Goal: Task Accomplishment & Management: Manage account settings

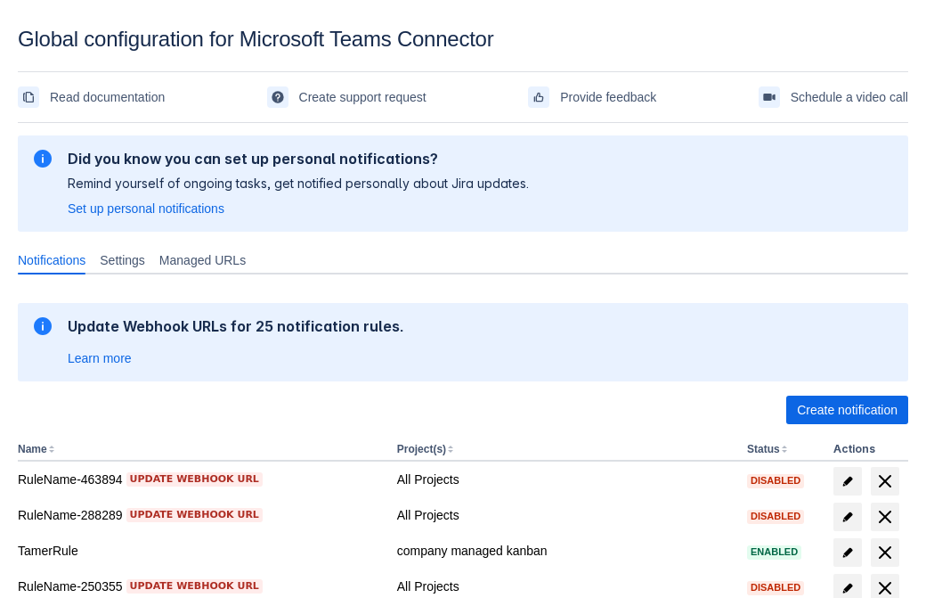
click at [847, 410] on span "Create notification" at bounding box center [847, 410] width 101 height 29
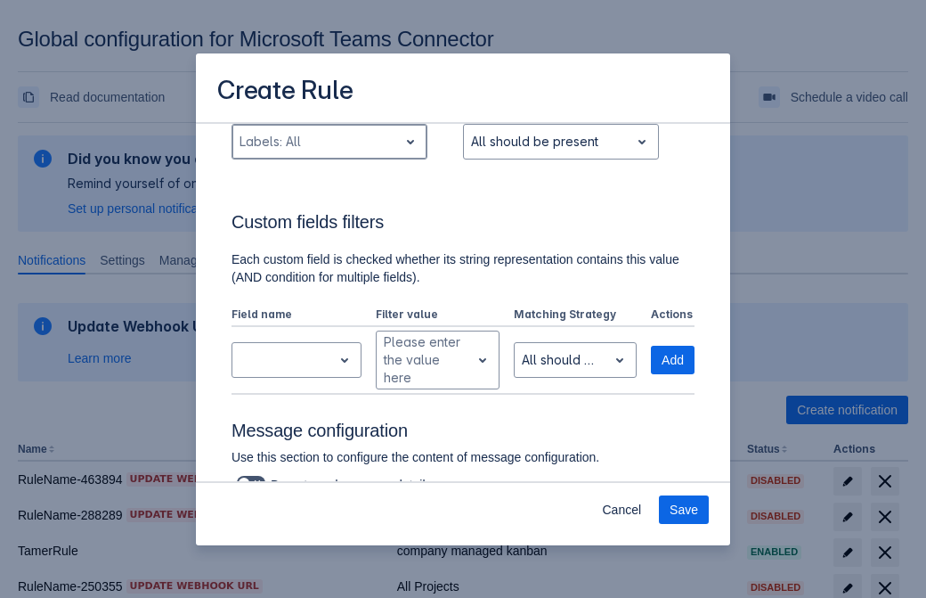
click at [329, 142] on div "Scrollable content" at bounding box center [315, 141] width 151 height 21
type input "148037_label"
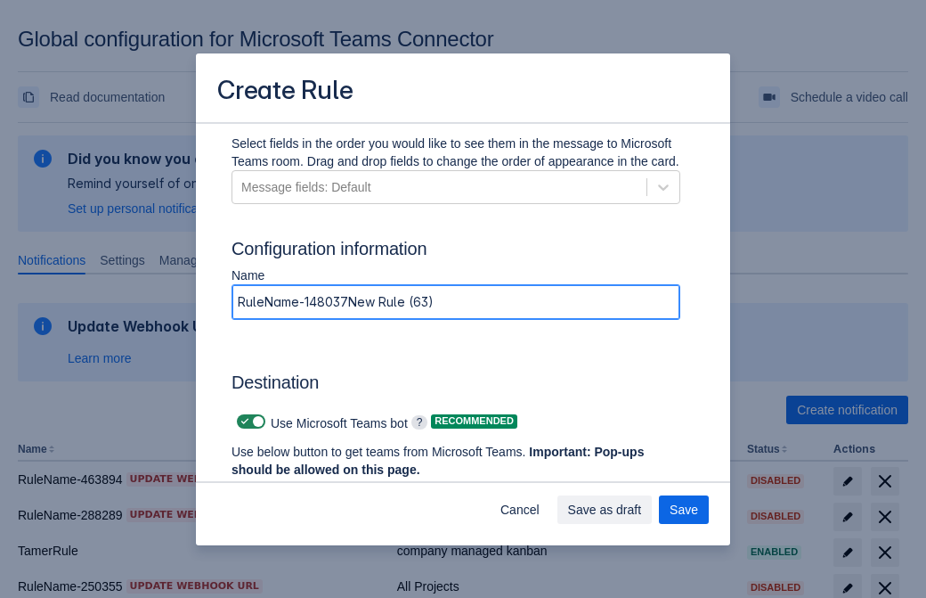
type input "RuleName-148037New Rule (63)"
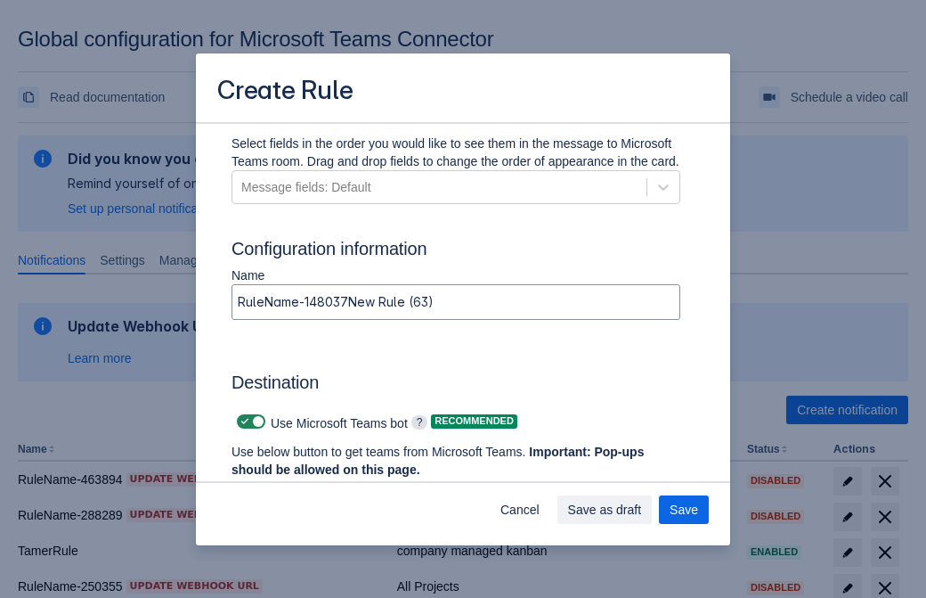
click at [242, 421] on span "Scrollable content" at bounding box center [245, 421] width 14 height 14
click at [242, 421] on input "Scrollable content" at bounding box center [243, 422] width 12 height 12
checkbox input "false"
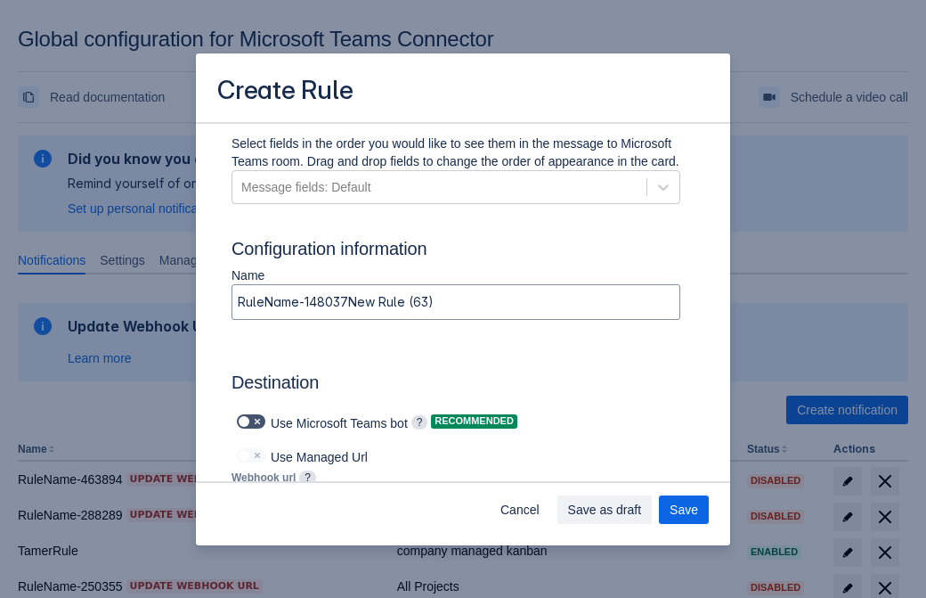
type input "https://prod-172.westeurope.logic.azure.com:443/workflows/ae977bb6ae334c9d95dfe…"
click at [684, 510] on span "Save" at bounding box center [684, 509] width 29 height 29
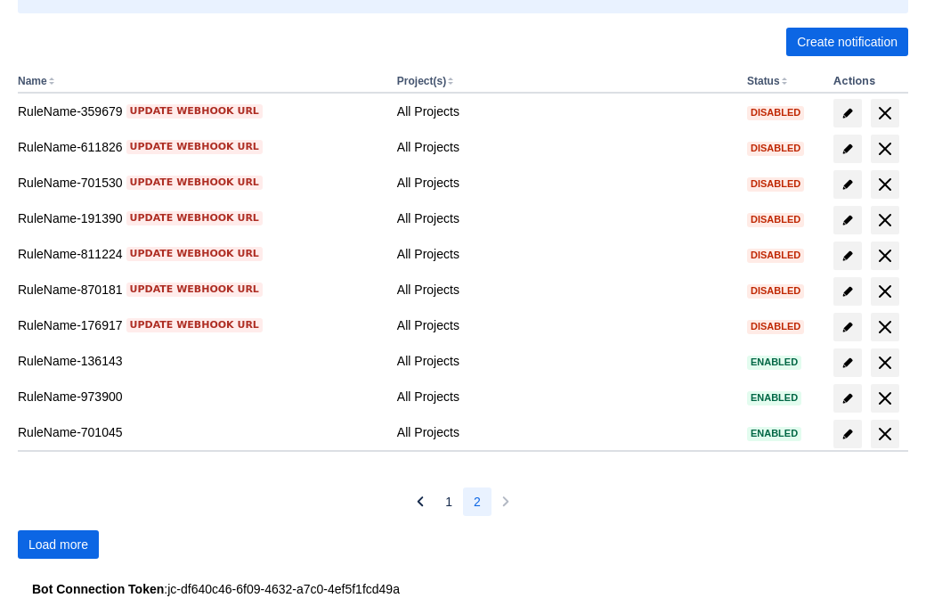
click at [58, 544] on span "Load more" at bounding box center [59, 544] width 60 height 29
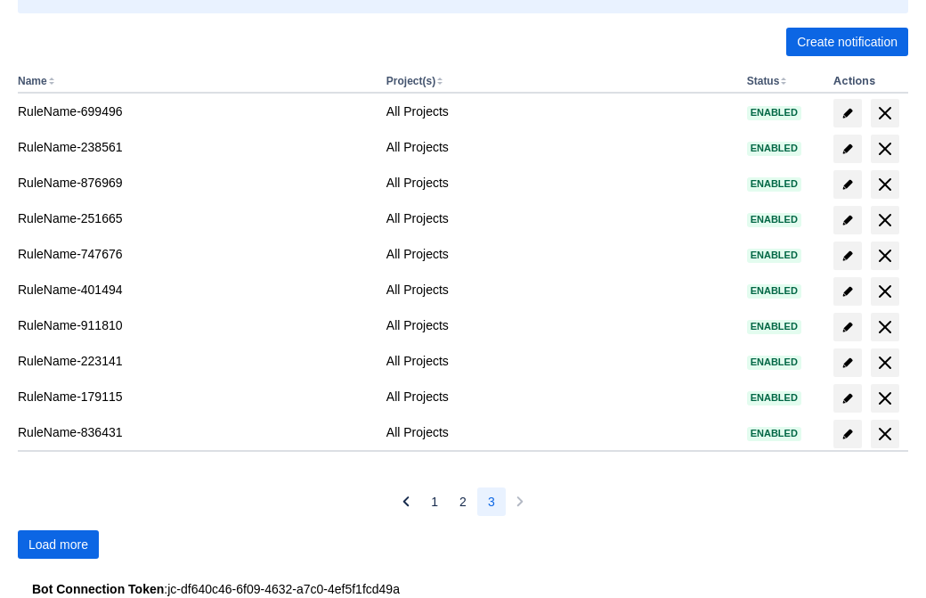
click at [58, 544] on span "Load more" at bounding box center [59, 544] width 60 height 29
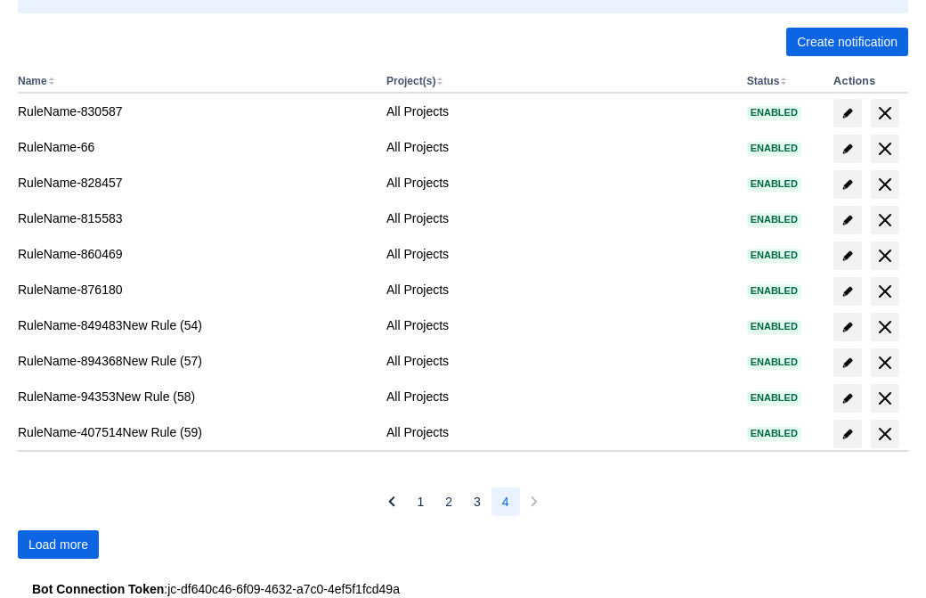
click at [58, 544] on span "Load more" at bounding box center [59, 544] width 60 height 29
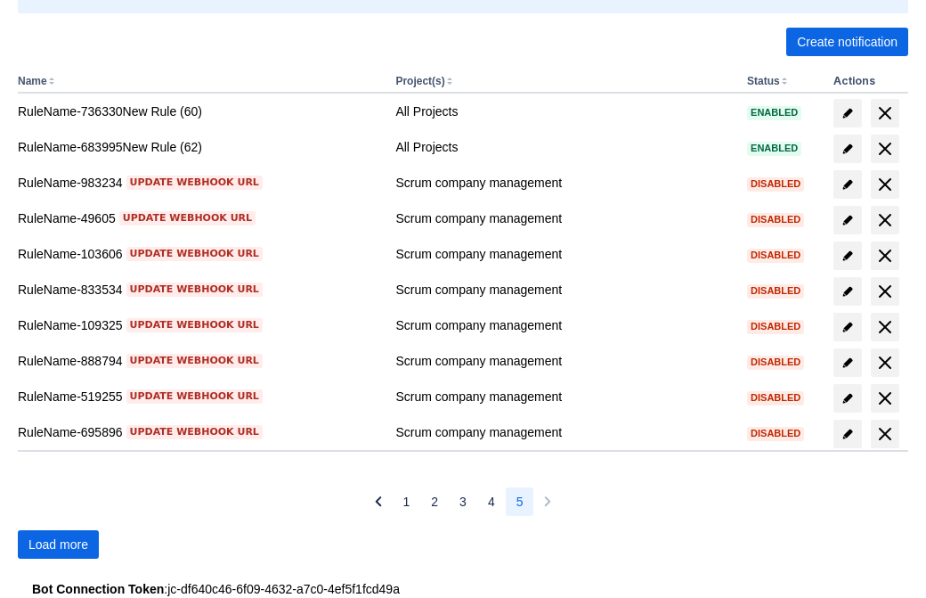
click at [58, 544] on span "Load more" at bounding box center [59, 544] width 60 height 29
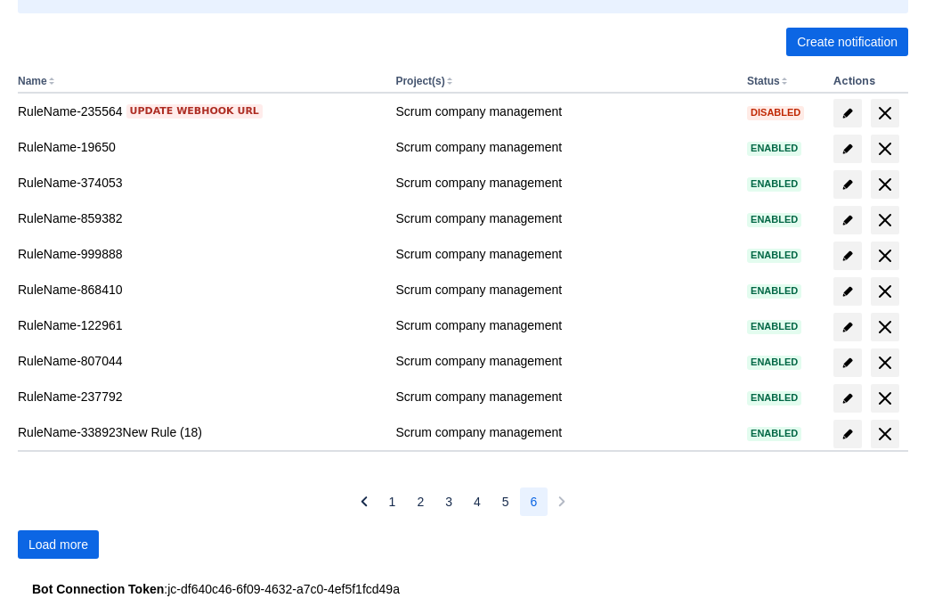
click at [58, 544] on span "Load more" at bounding box center [59, 544] width 60 height 29
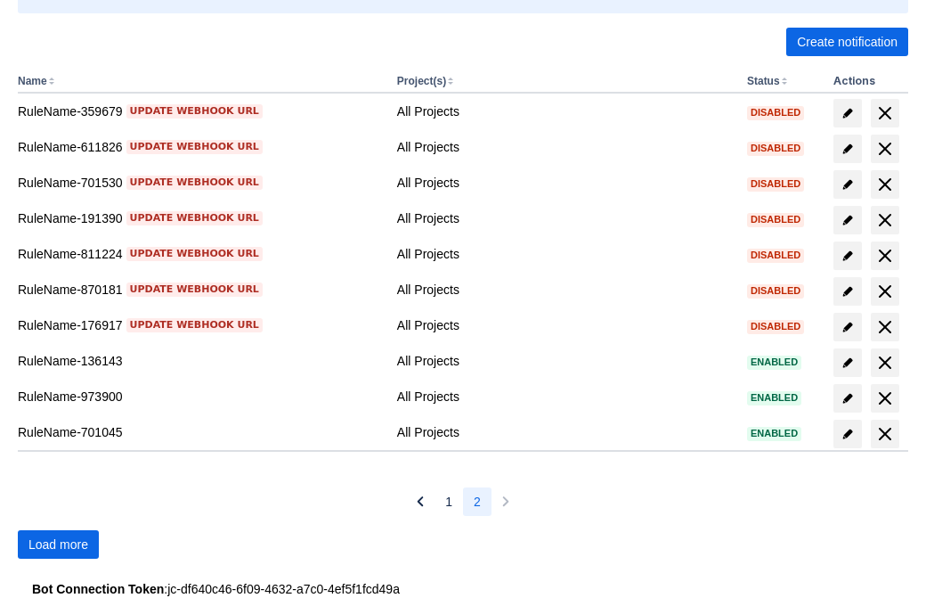
click at [58, 544] on span "Load more" at bounding box center [59, 544] width 60 height 29
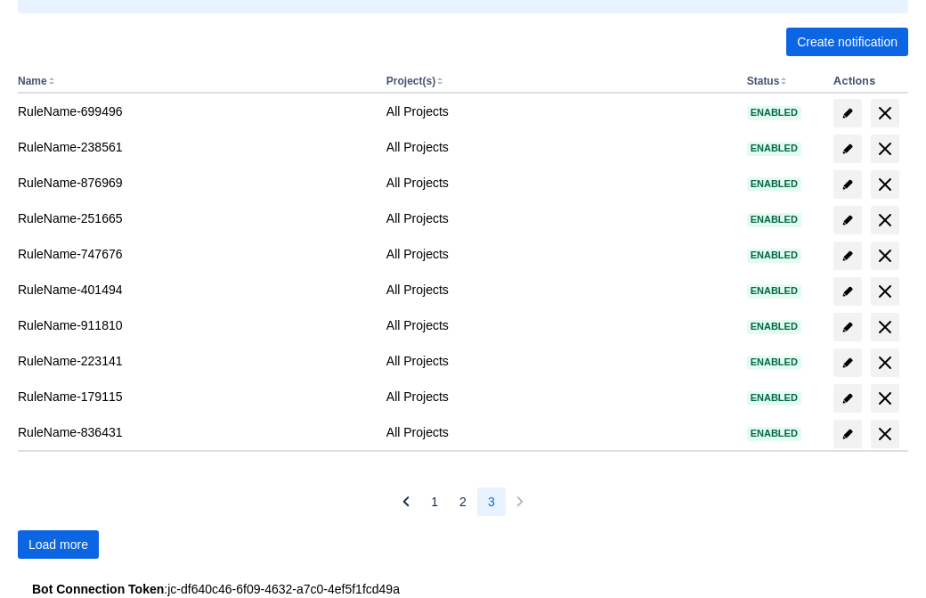
click at [58, 544] on span "Load more" at bounding box center [59, 544] width 60 height 29
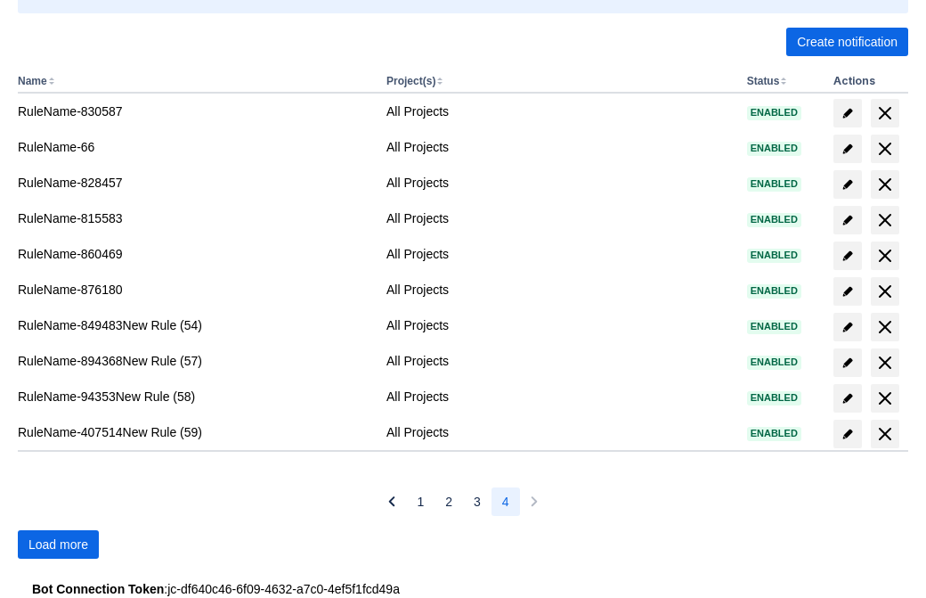
click at [58, 544] on span "Load more" at bounding box center [59, 544] width 60 height 29
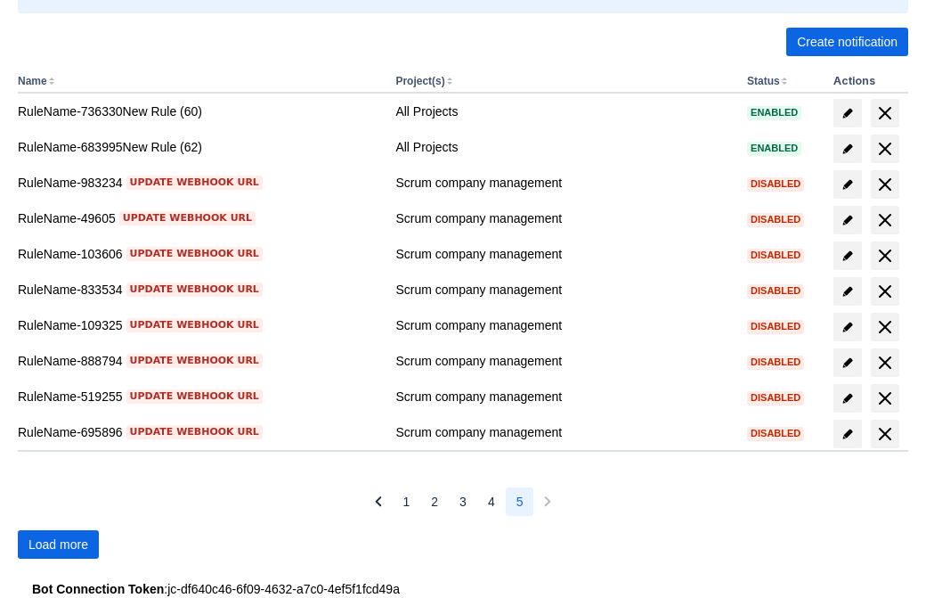
click at [58, 544] on span "Load more" at bounding box center [59, 544] width 60 height 29
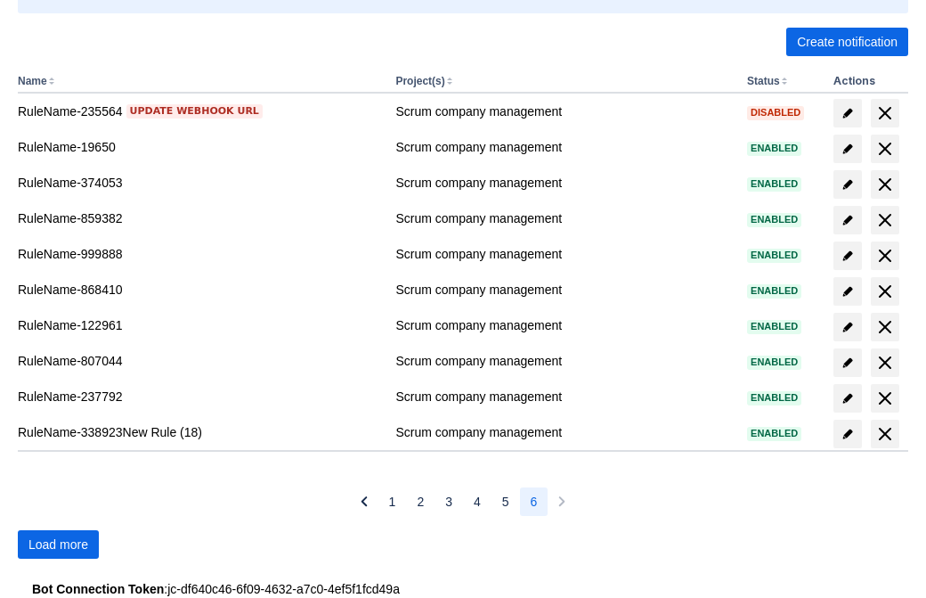
click at [58, 544] on span "Load more" at bounding box center [59, 544] width 60 height 29
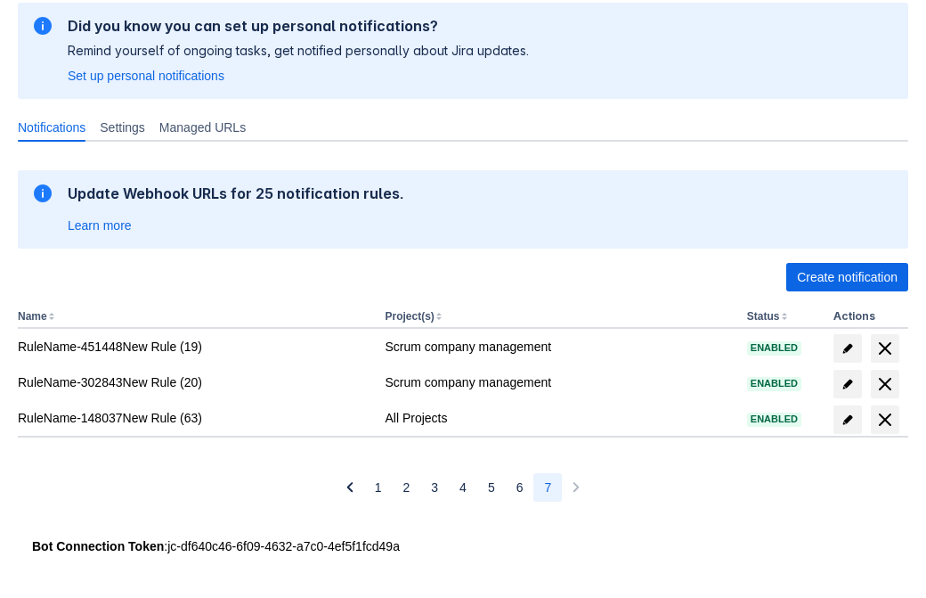
click at [885, 420] on span "delete" at bounding box center [885, 419] width 21 height 21
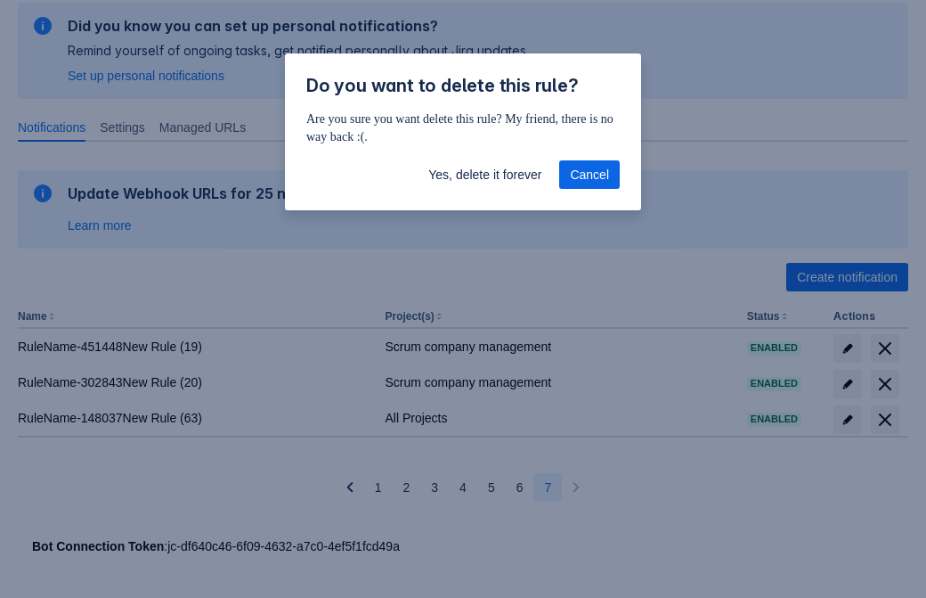
click at [485, 175] on span "Yes, delete it forever" at bounding box center [484, 174] width 113 height 29
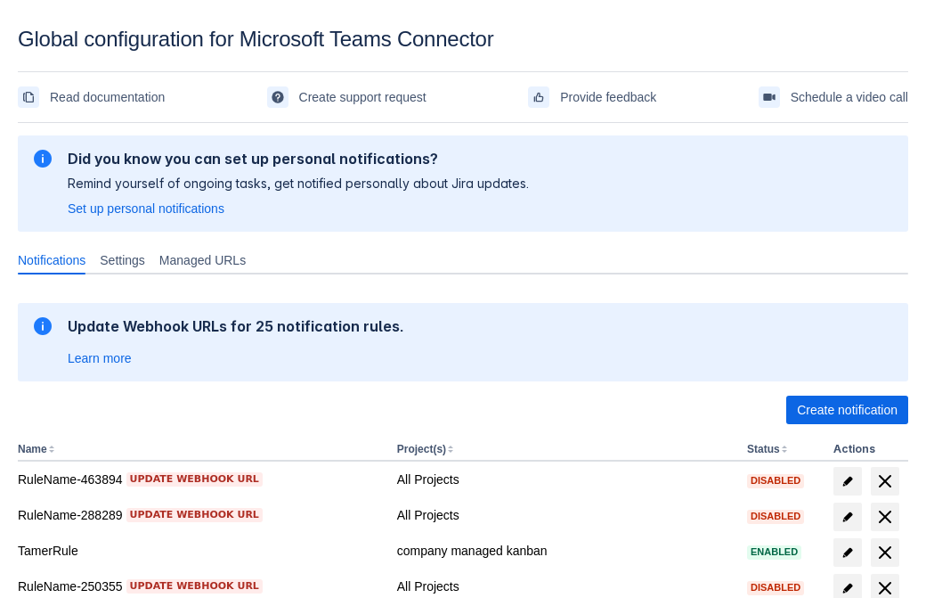
click at [847, 410] on span "Create notification" at bounding box center [847, 410] width 101 height 29
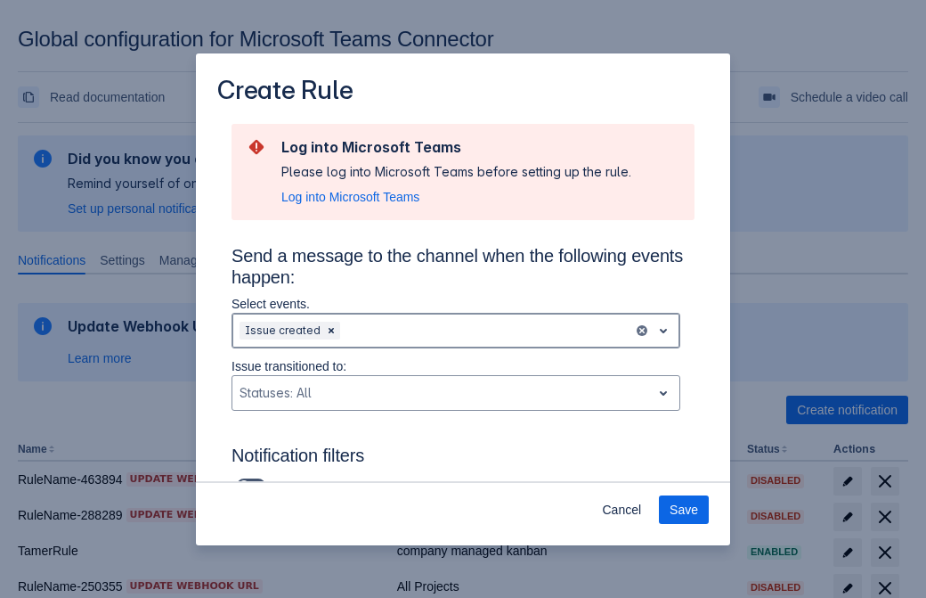
click at [456, 330] on div "Scrollable content" at bounding box center [485, 330] width 282 height 21
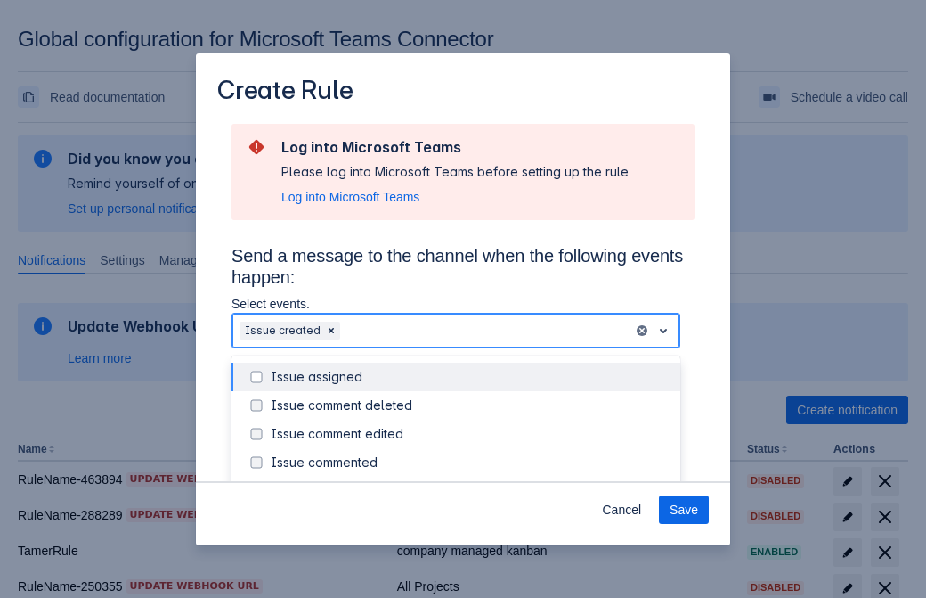
click at [470, 482] on div "Issue created" at bounding box center [470, 491] width 399 height 18
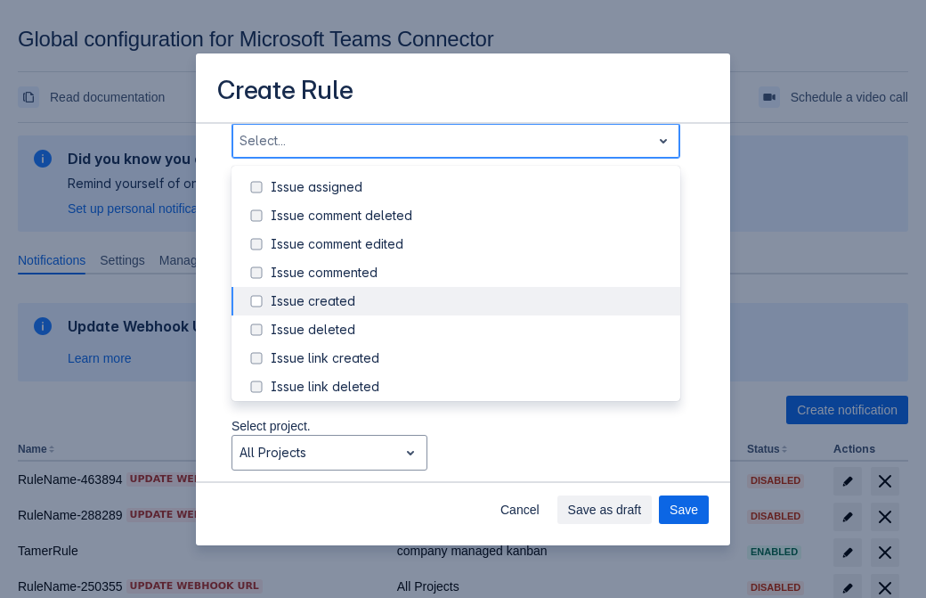
click at [470, 463] on div "Issue updated" at bounding box center [470, 472] width 399 height 18
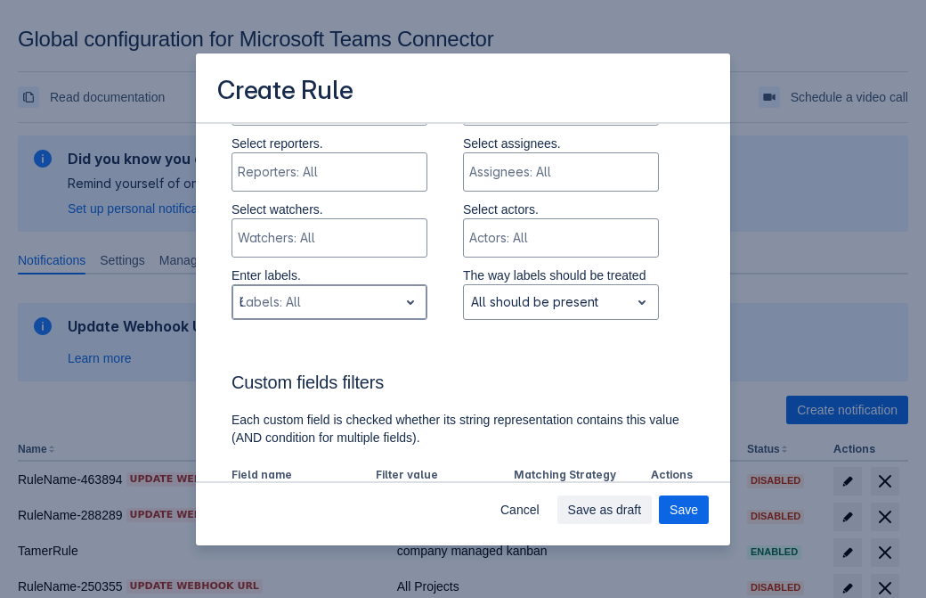
type input "636140_label"
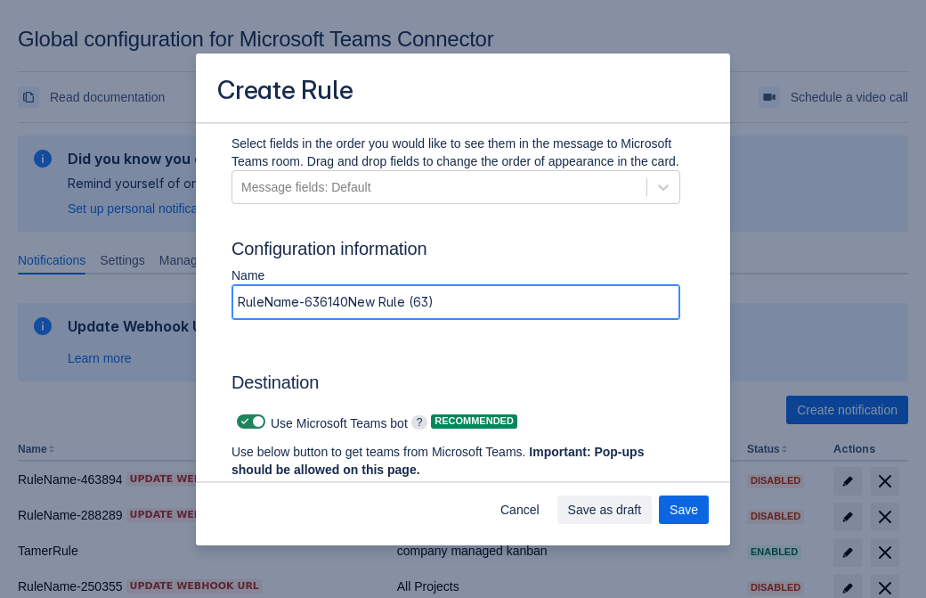
type input "RuleName-636140New Rule (63)"
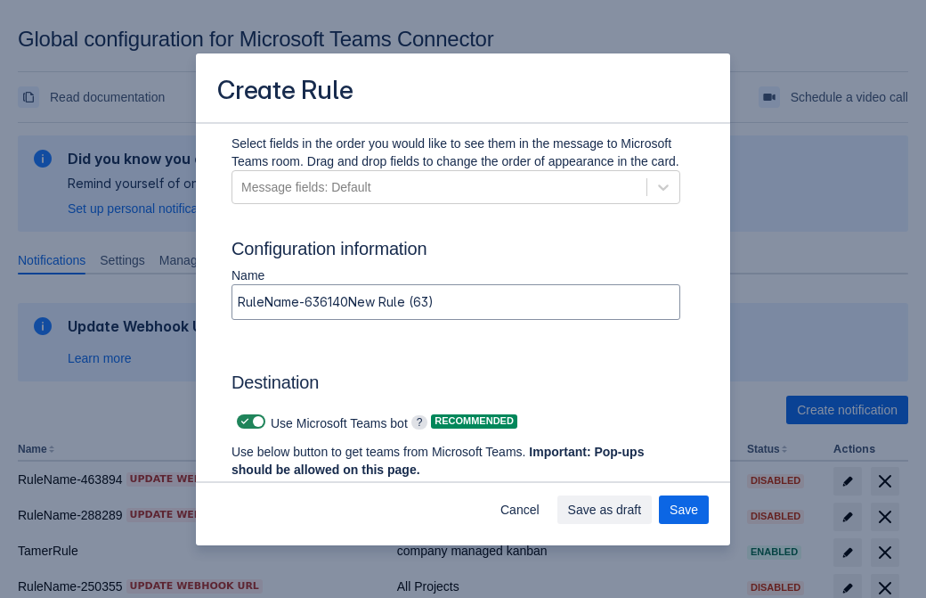
click at [242, 421] on span "Scrollable content" at bounding box center [245, 421] width 14 height 14
click at [242, 421] on input "Scrollable content" at bounding box center [243, 422] width 12 height 12
checkbox input "false"
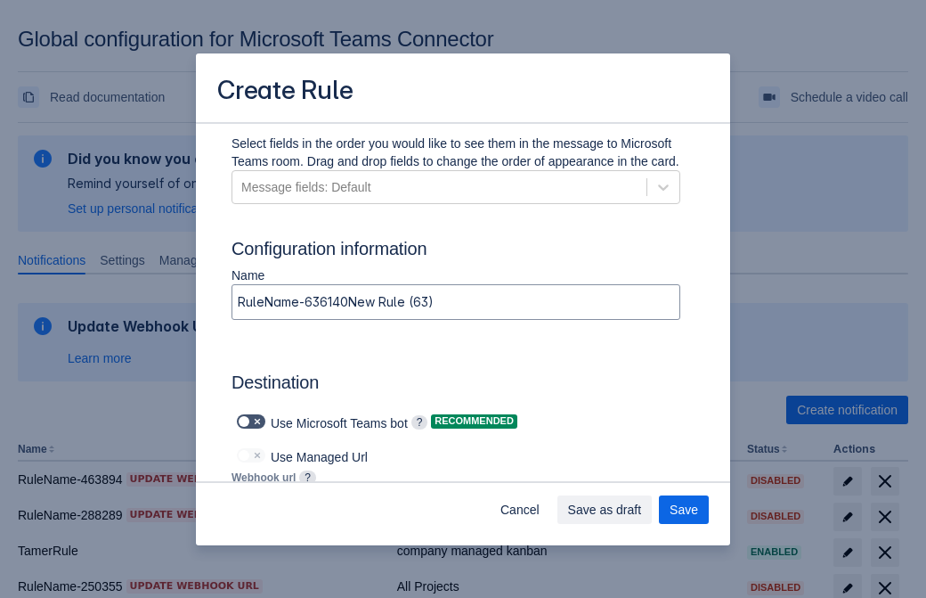
type input "https://prod-112.westeurope.logic.azure.com:443/workflows/bae959254738451b85002…"
click at [684, 510] on span "Save" at bounding box center [684, 509] width 29 height 29
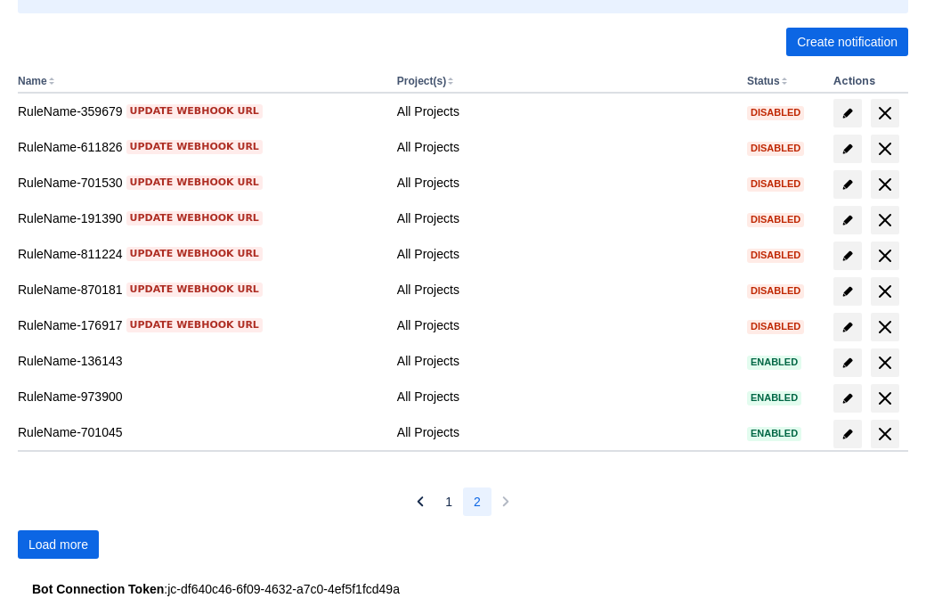
click at [58, 544] on span "Load more" at bounding box center [59, 544] width 60 height 29
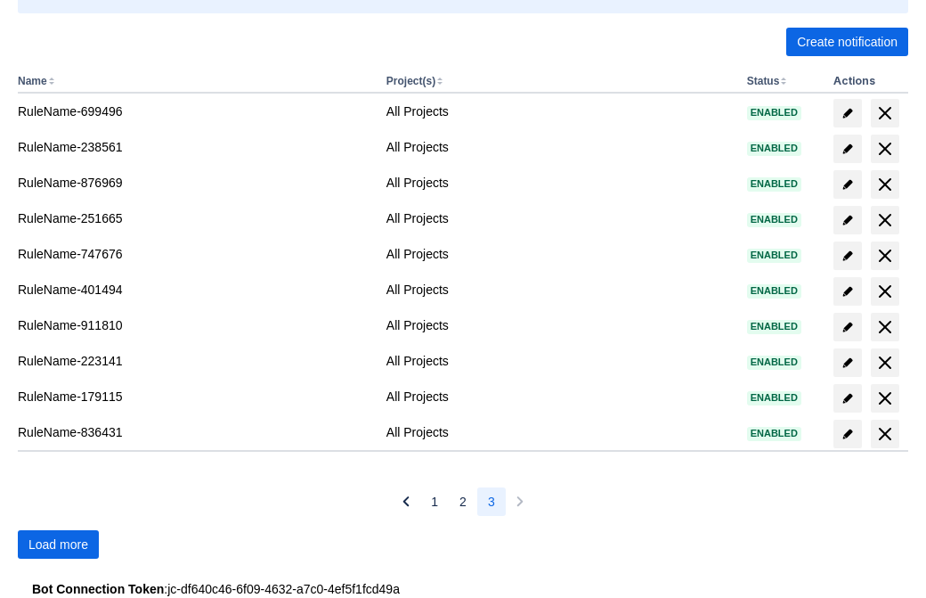
click at [58, 544] on span "Load more" at bounding box center [59, 544] width 60 height 29
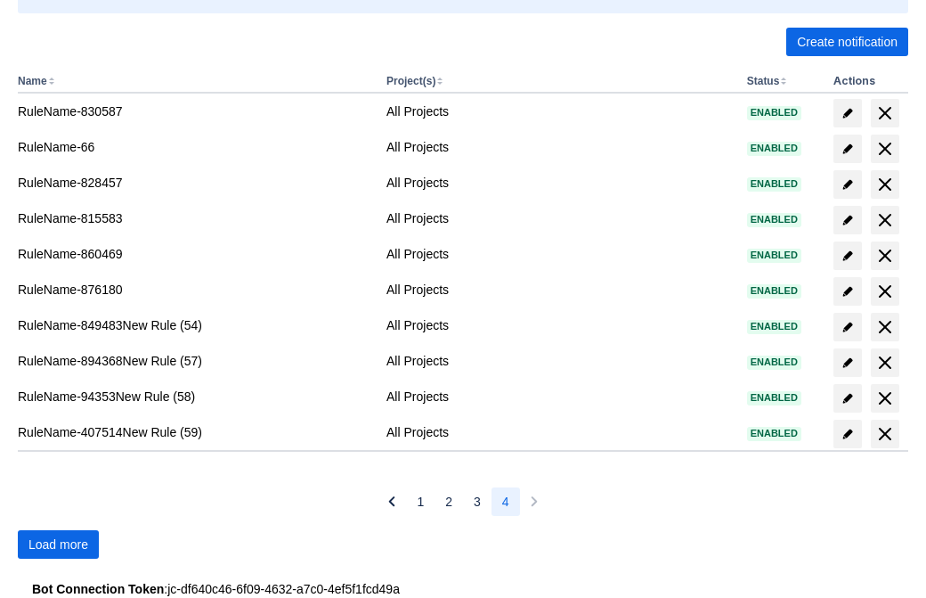
click at [58, 544] on span "Load more" at bounding box center [59, 544] width 60 height 29
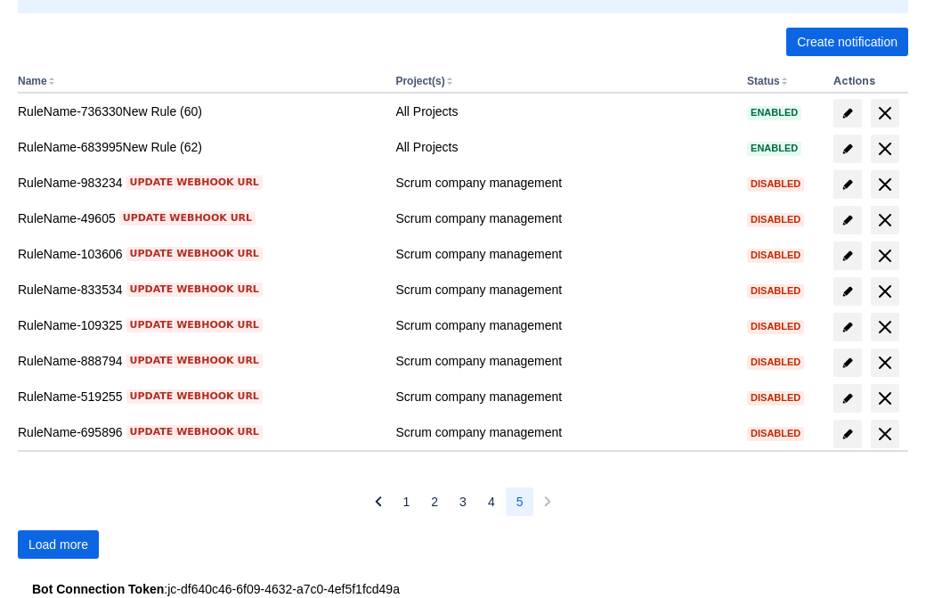
click at [58, 544] on span "Load more" at bounding box center [59, 544] width 60 height 29
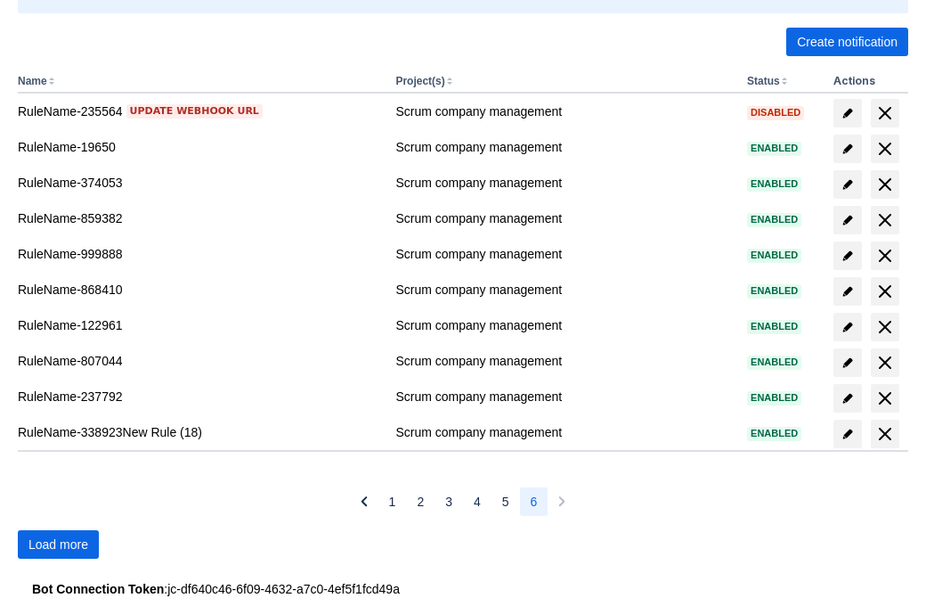
click at [58, 544] on span "Load more" at bounding box center [59, 544] width 60 height 29
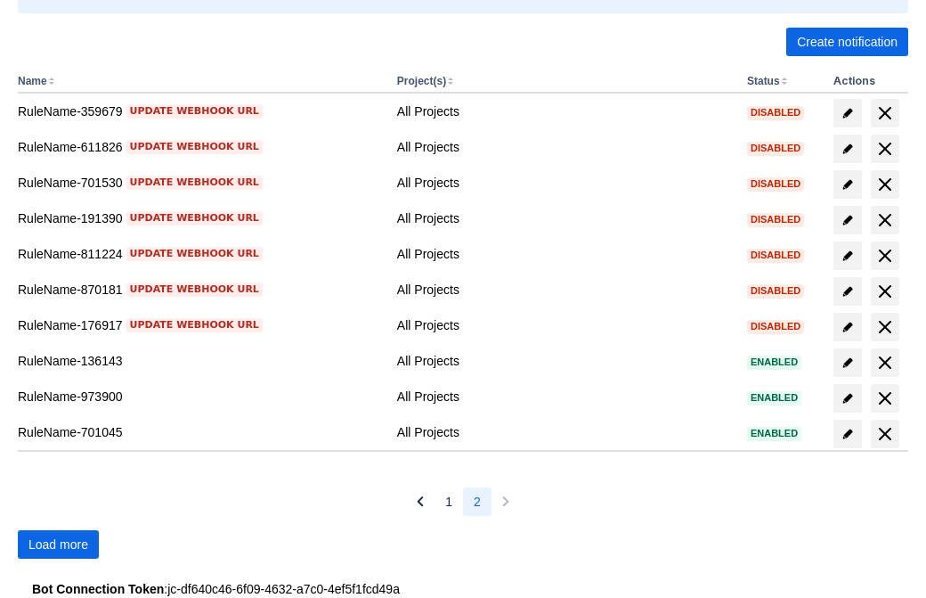
click at [58, 544] on span "Load more" at bounding box center [59, 544] width 60 height 29
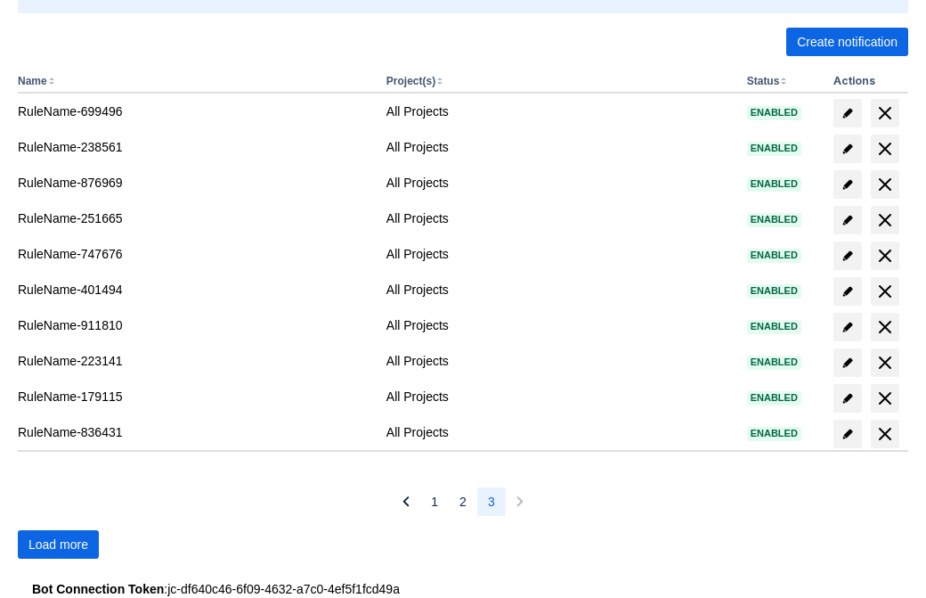
click at [58, 544] on span "Load more" at bounding box center [59, 544] width 60 height 29
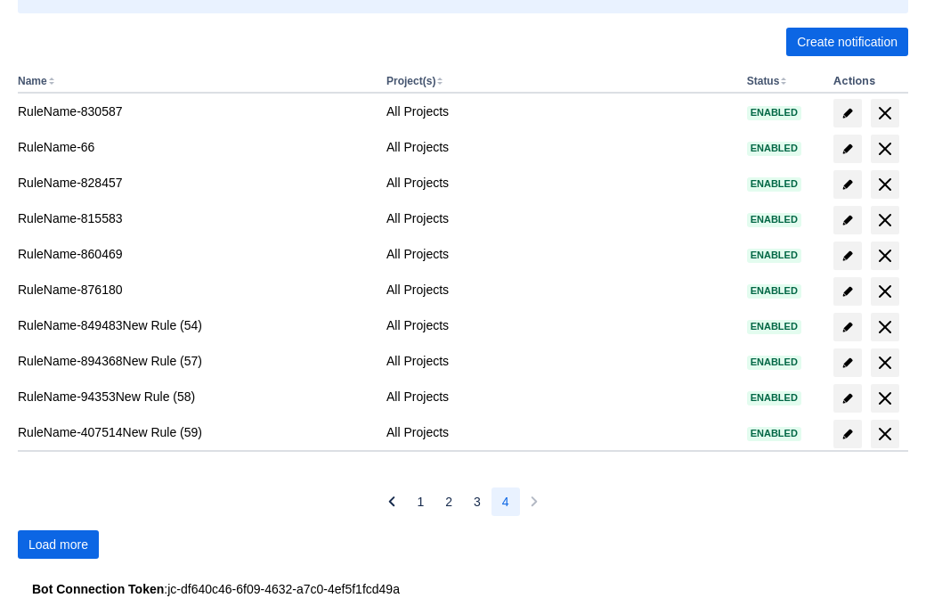
click at [58, 544] on span "Load more" at bounding box center [59, 544] width 60 height 29
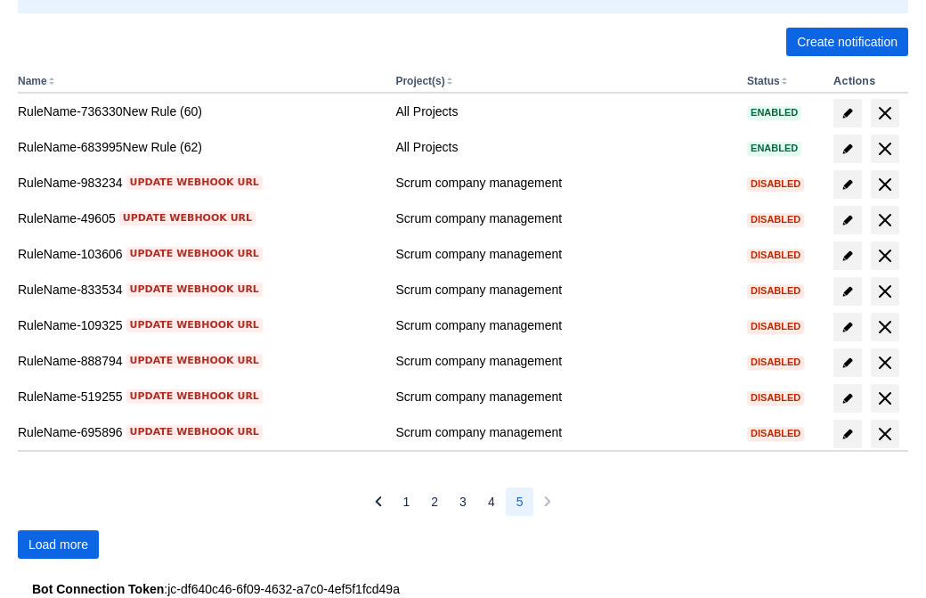
click at [58, 544] on span "Load more" at bounding box center [59, 544] width 60 height 29
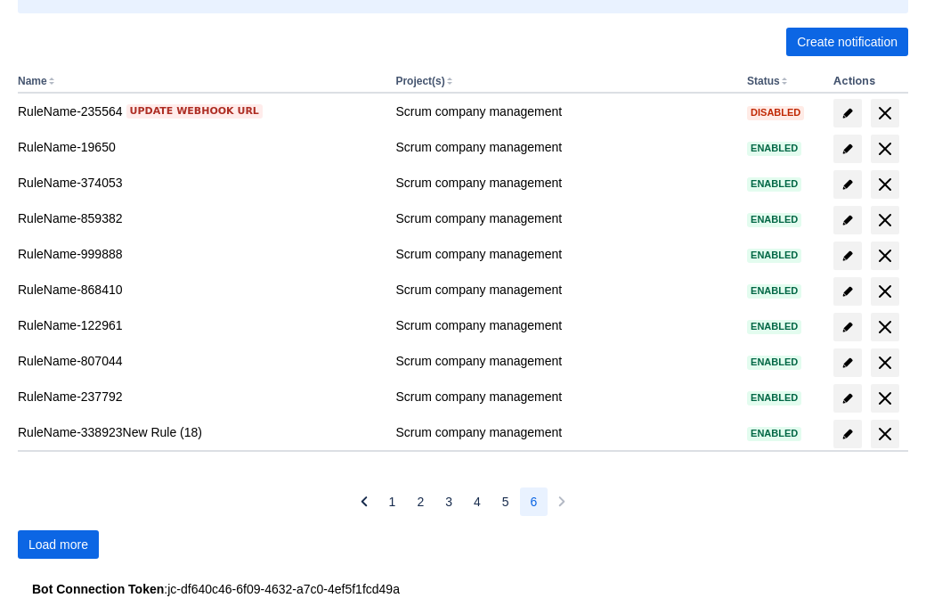
click at [58, 544] on span "Load more" at bounding box center [59, 544] width 60 height 29
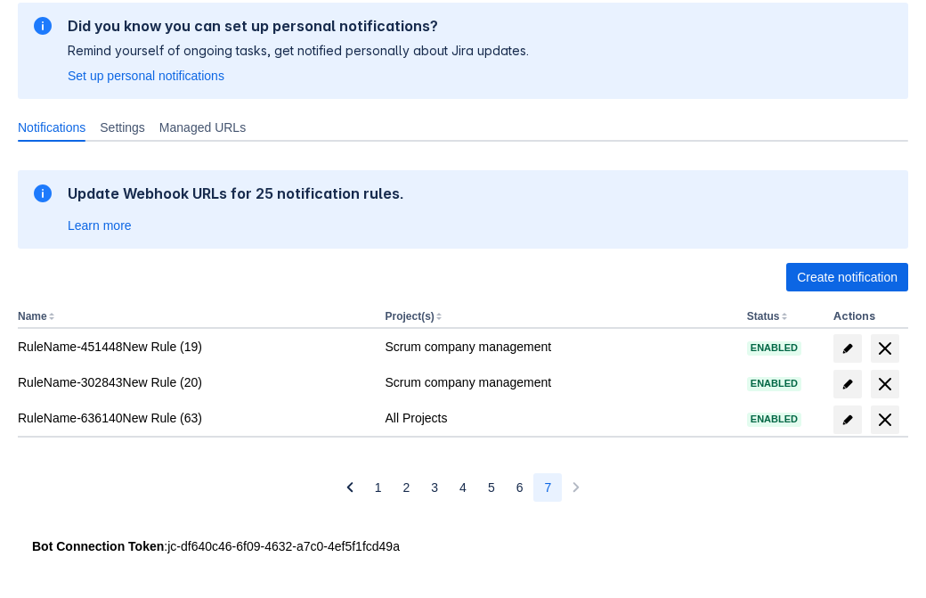
click at [885, 420] on span "delete" at bounding box center [885, 419] width 21 height 21
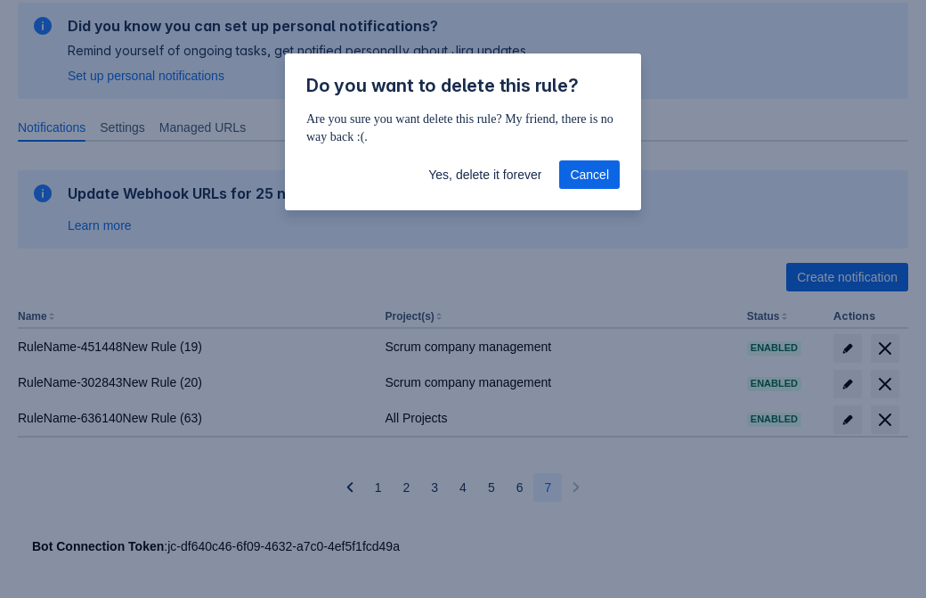
click at [485, 175] on span "Yes, delete it forever" at bounding box center [484, 174] width 113 height 29
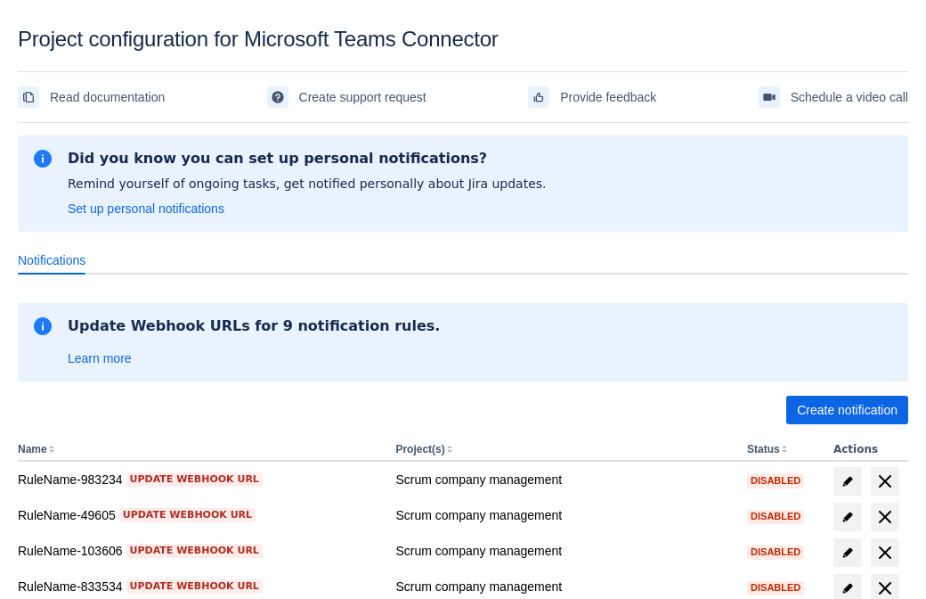
click at [847, 410] on span "Create notification" at bounding box center [847, 410] width 101 height 29
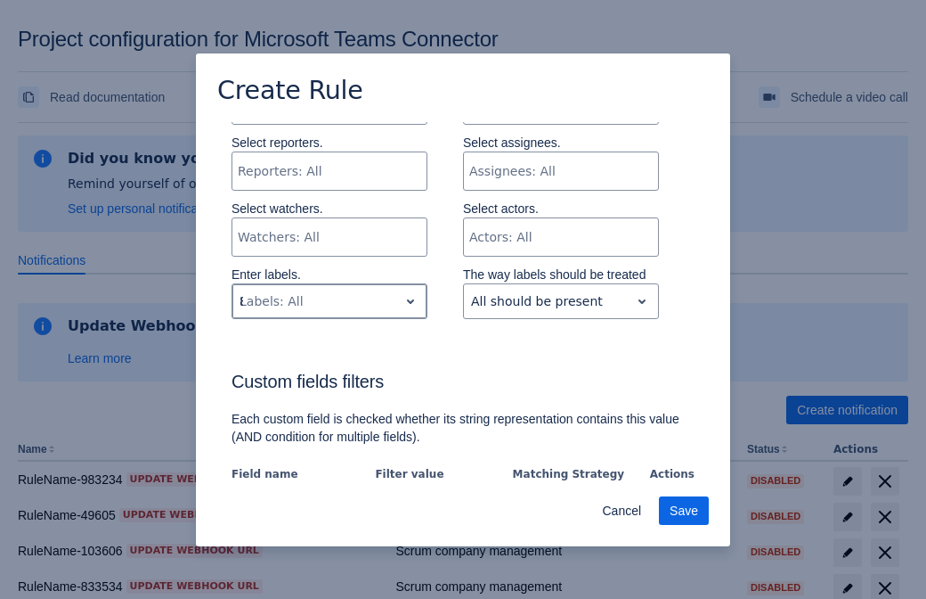
type input "807337_label"
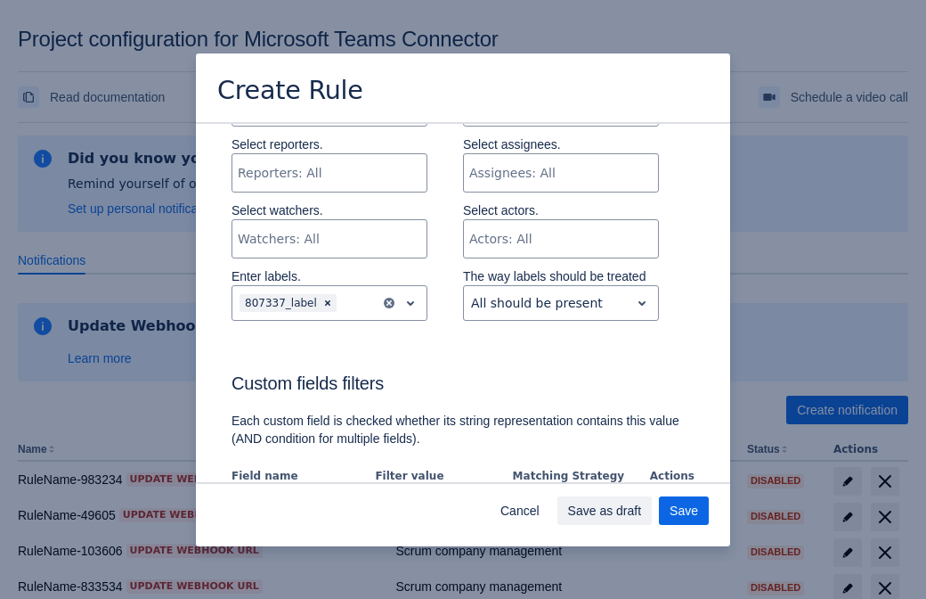
scroll to position [1086, 0]
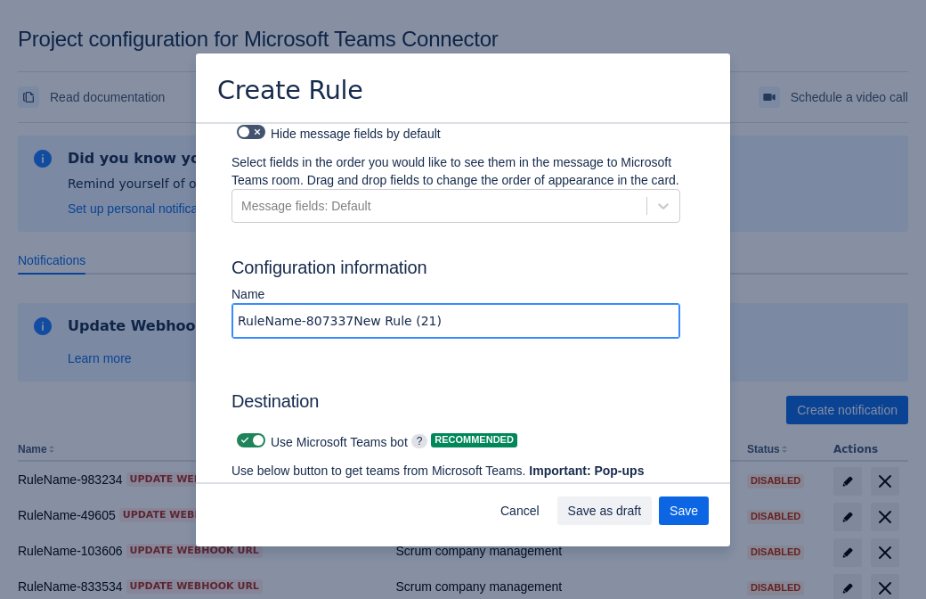
type input "RuleName-807337New Rule (21)"
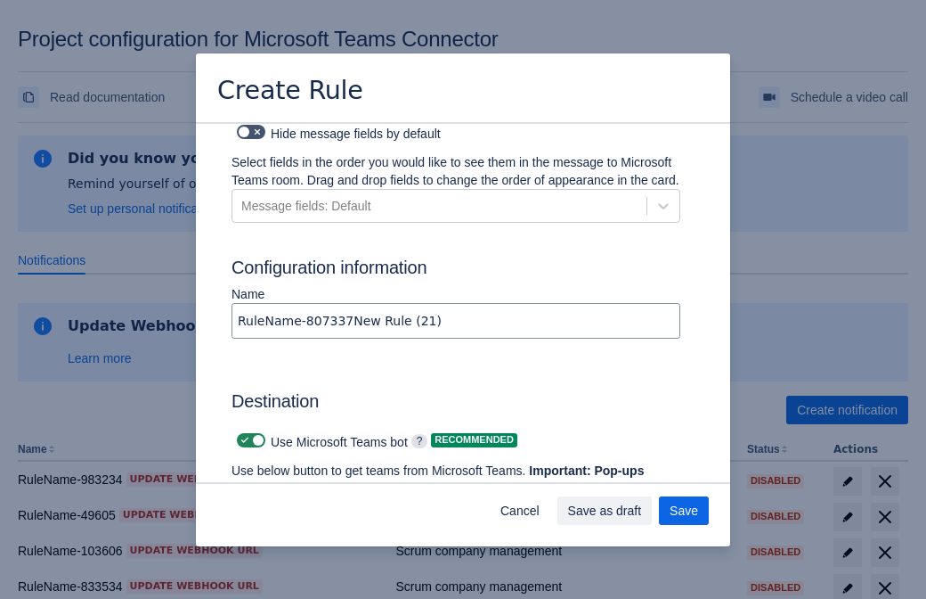
click at [242, 433] on span at bounding box center [245, 440] width 14 height 14
click at [242, 435] on input "checkbox" at bounding box center [243, 441] width 12 height 12
checkbox input "false"
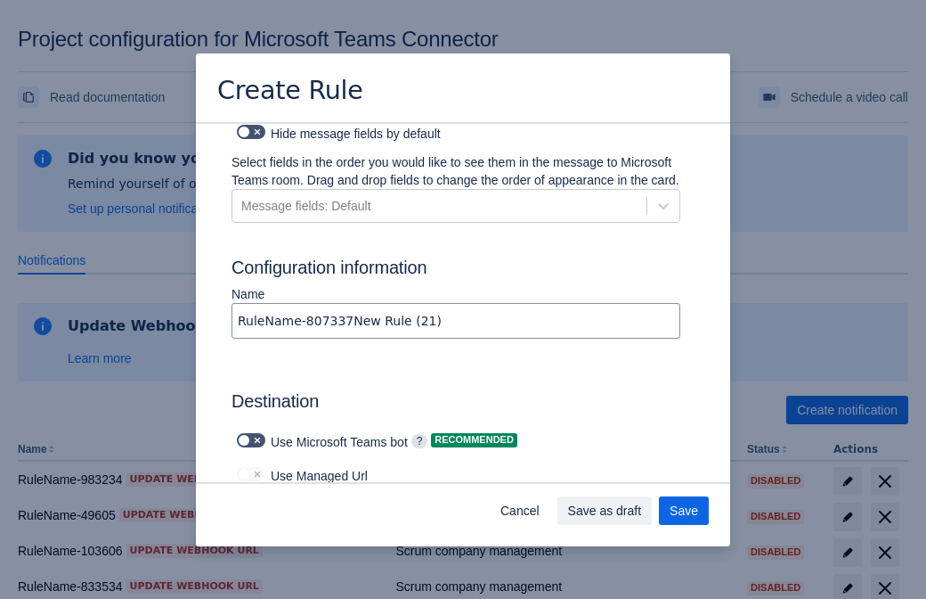
type input "[URL][DOMAIN_NAME][DATE]"
click at [684, 510] on span "Save" at bounding box center [684, 510] width 29 height 29
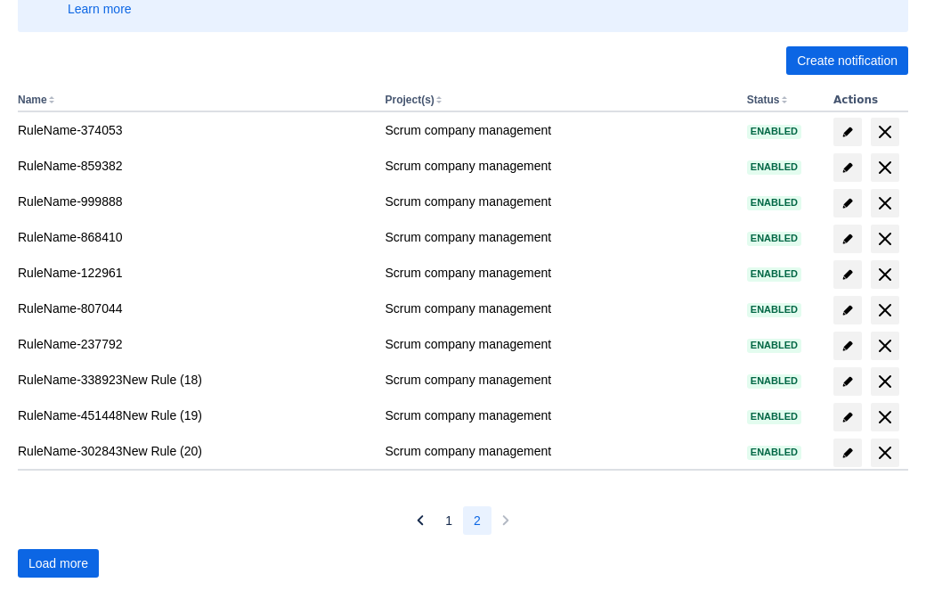
click at [58, 563] on span "Load more" at bounding box center [59, 563] width 60 height 29
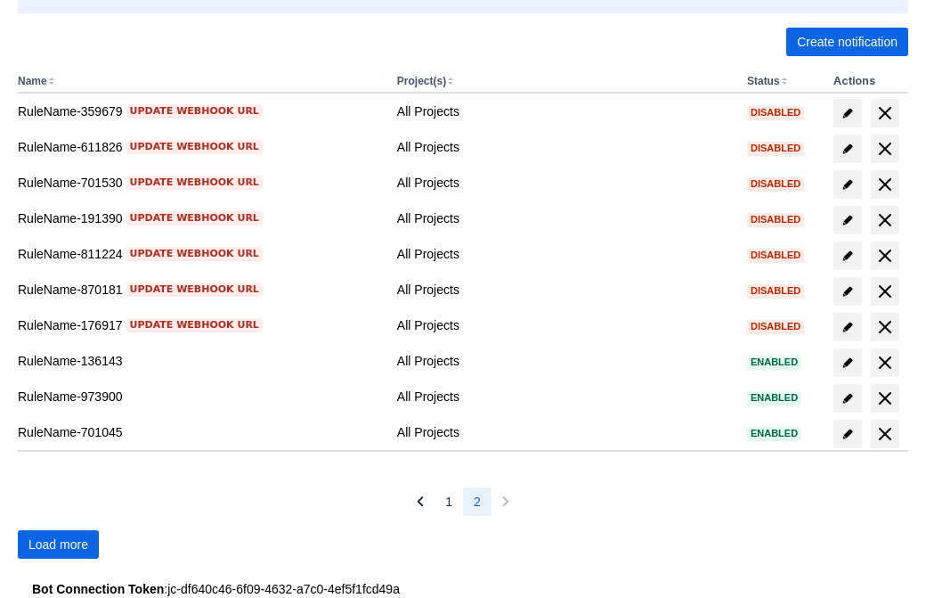
click at [58, 544] on span "Load more" at bounding box center [59, 544] width 60 height 29
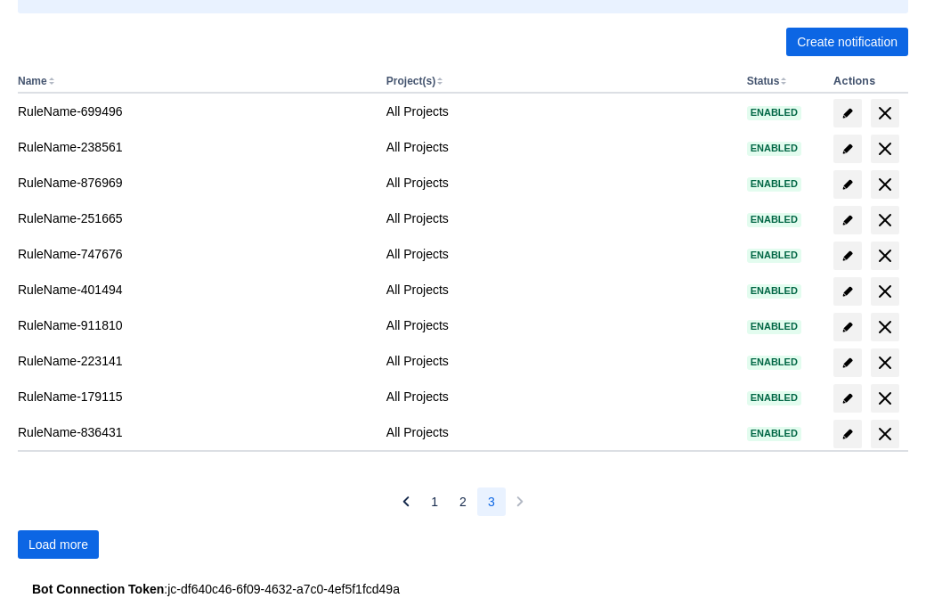
click at [58, 544] on span "Load more" at bounding box center [59, 544] width 60 height 29
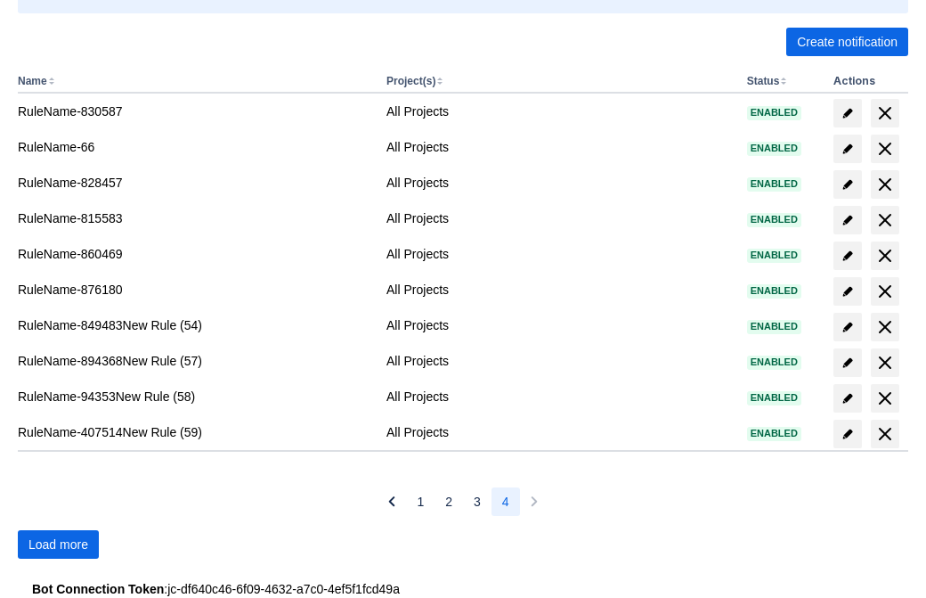
click at [58, 544] on span "Load more" at bounding box center [59, 544] width 60 height 29
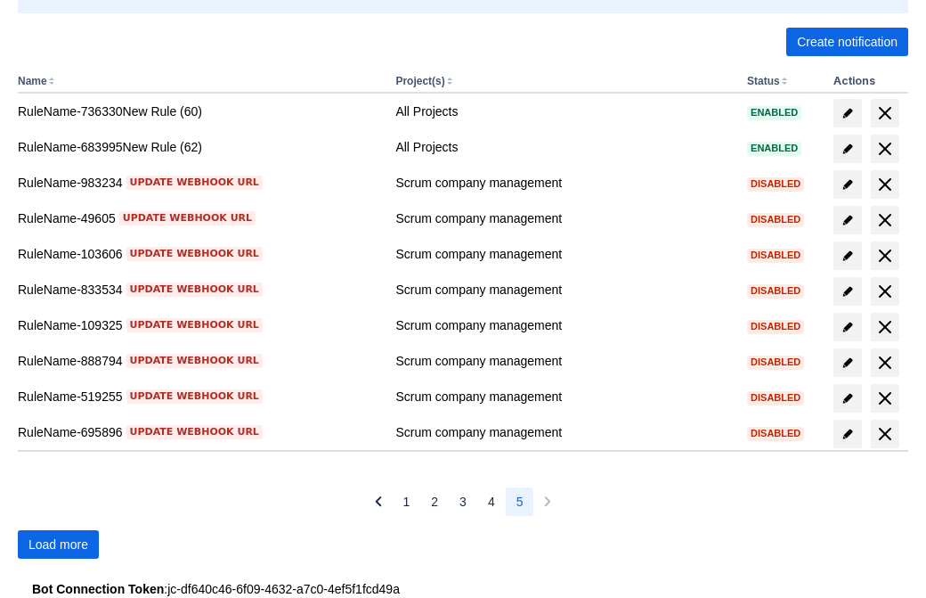
click at [58, 544] on span "Load more" at bounding box center [59, 544] width 60 height 29
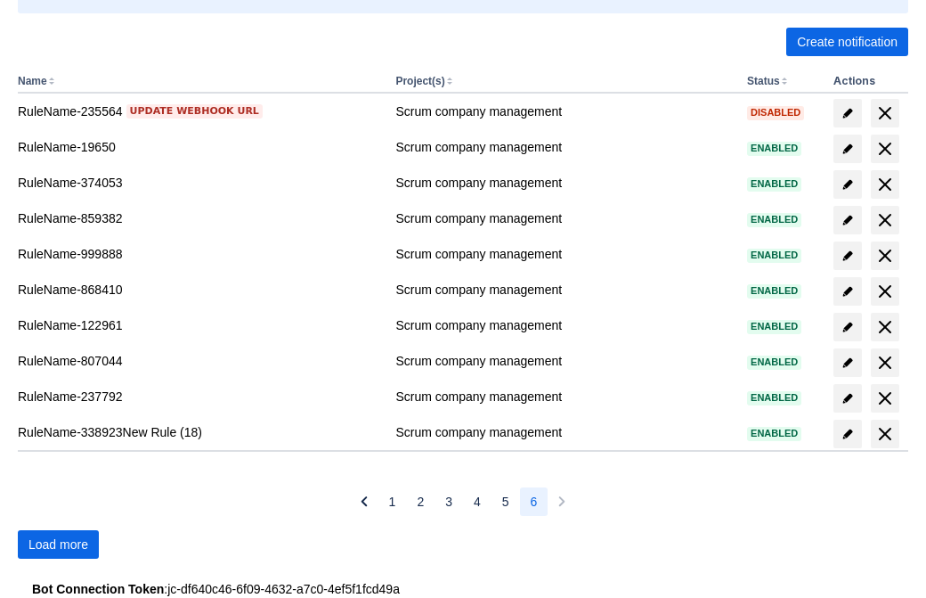
click at [58, 544] on span "Load more" at bounding box center [59, 544] width 60 height 29
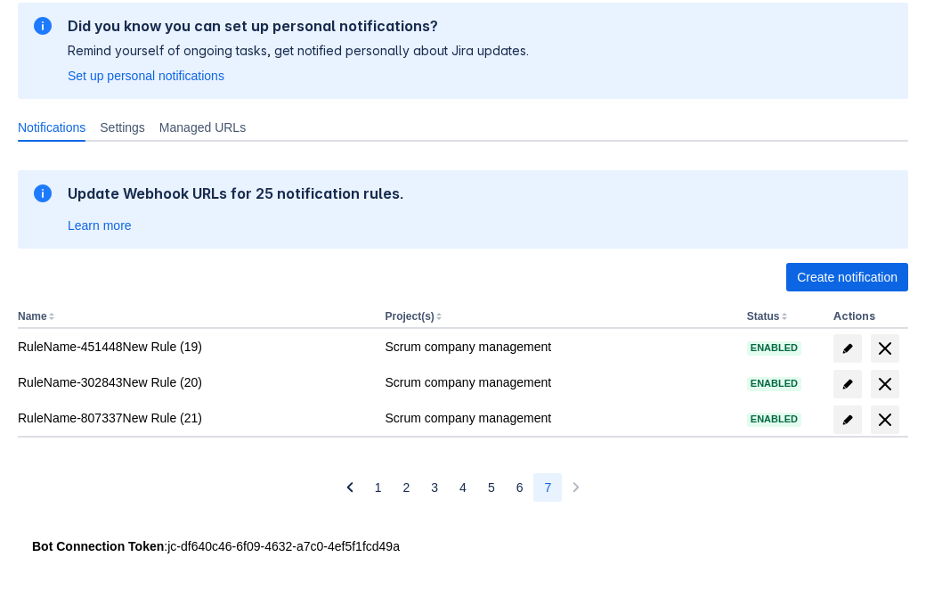
click at [885, 420] on span "delete" at bounding box center [885, 419] width 21 height 21
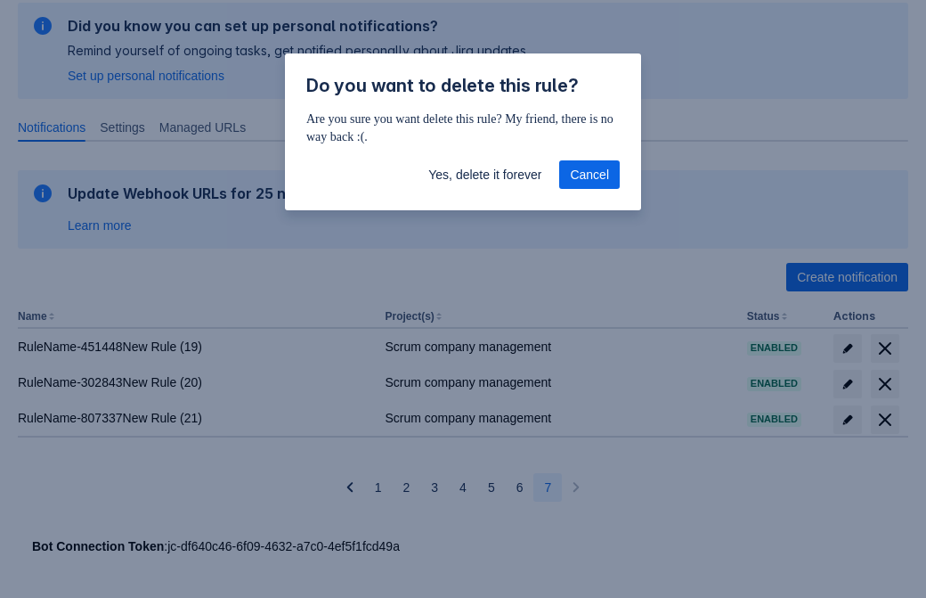
click at [485, 175] on span "Yes, delete it forever" at bounding box center [484, 174] width 113 height 29
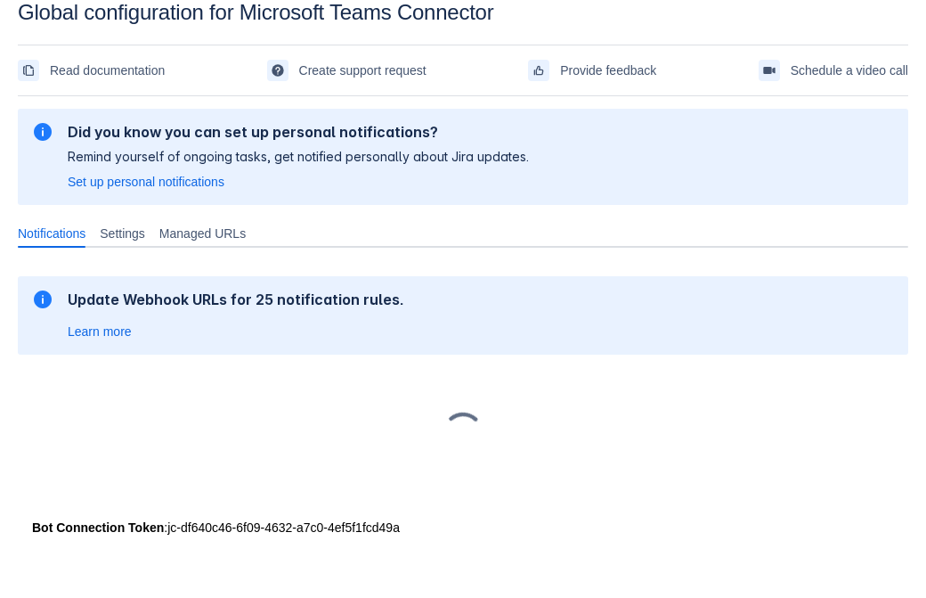
scroll to position [27, 0]
